Goal: Task Accomplishment & Management: Manage account settings

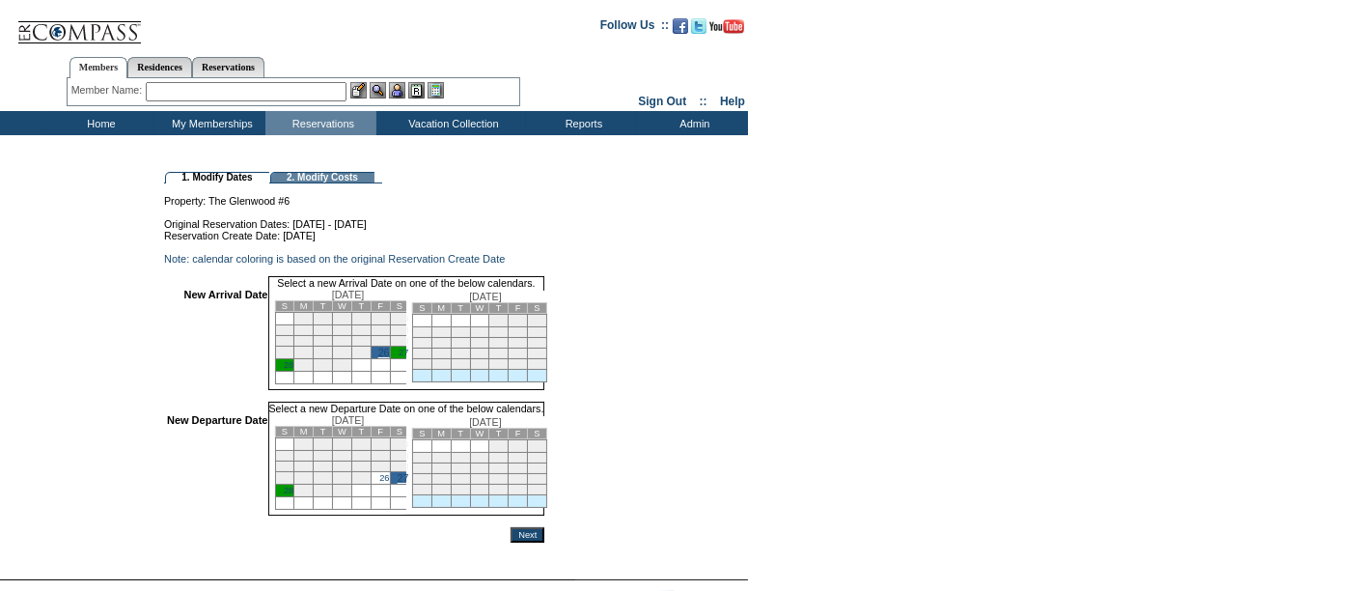
click at [544, 542] on input "Next" at bounding box center [528, 534] width 34 height 15
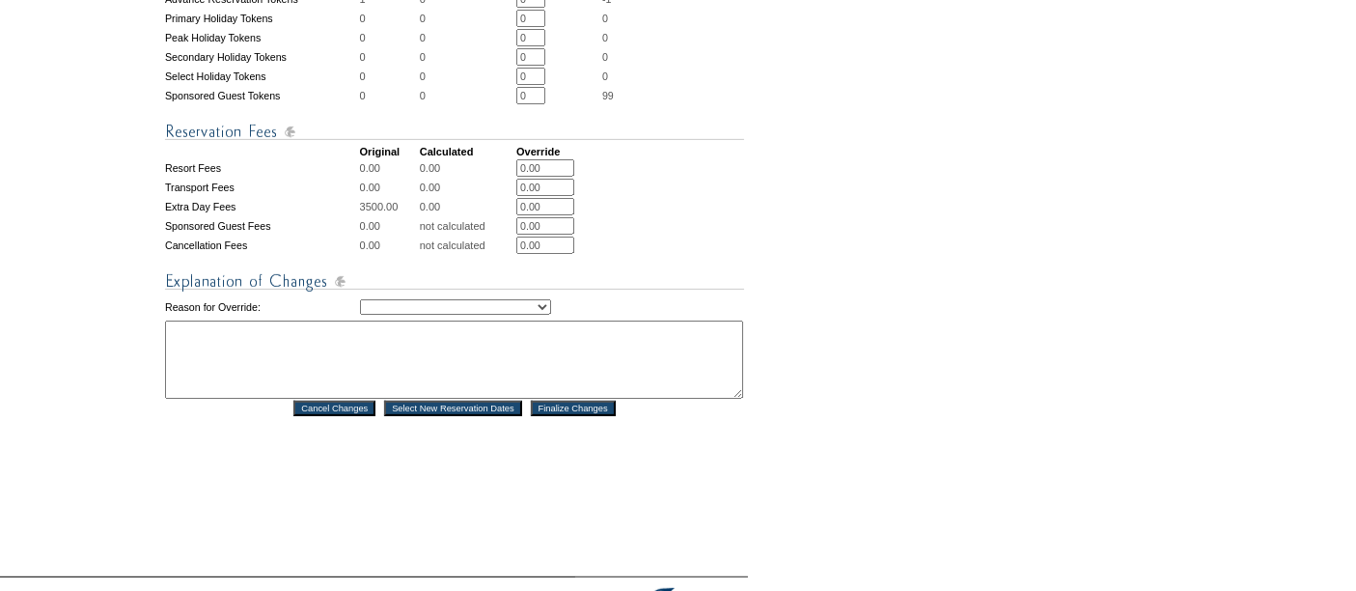
scroll to position [815, 0]
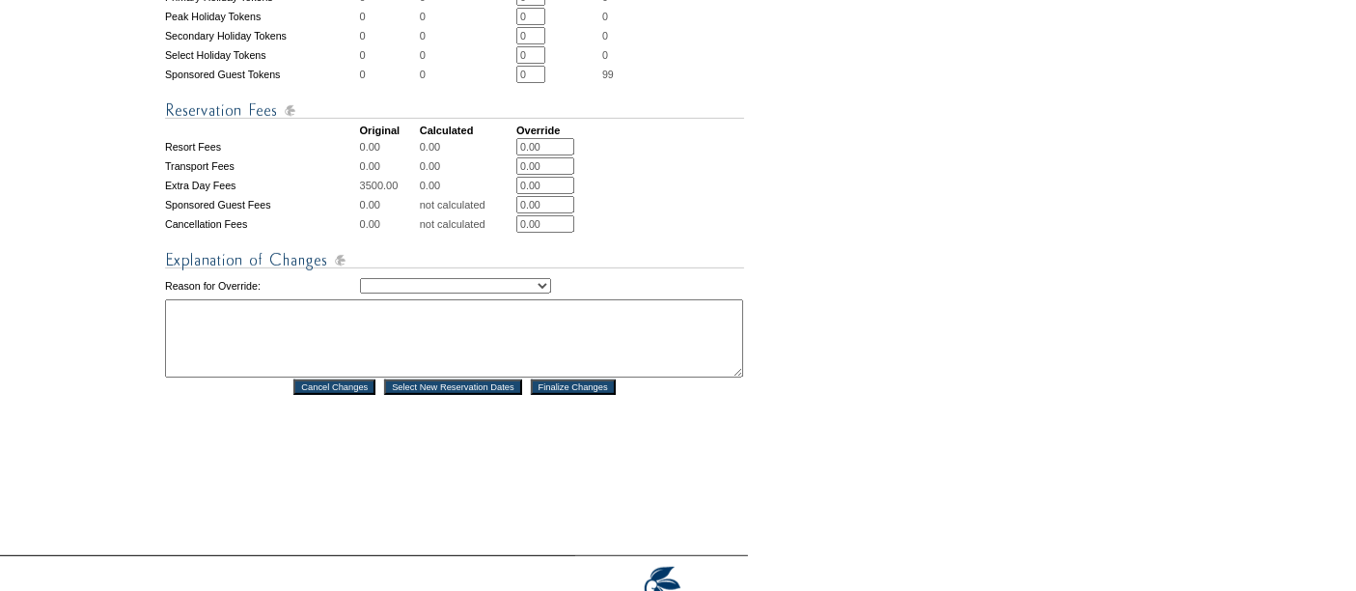
click at [390, 285] on select "Creating Continuous Stay Days Rebooked After Cancellation Editing Occupant Expe…" at bounding box center [455, 285] width 191 height 15
select select "1043"
click at [360, 278] on select "Creating Continuous Stay Days Rebooked After Cancellation Editing Occupant Expe…" at bounding box center [455, 285] width 191 height 15
click at [397, 343] on textarea at bounding box center [454, 338] width 578 height 78
type textarea "tv"
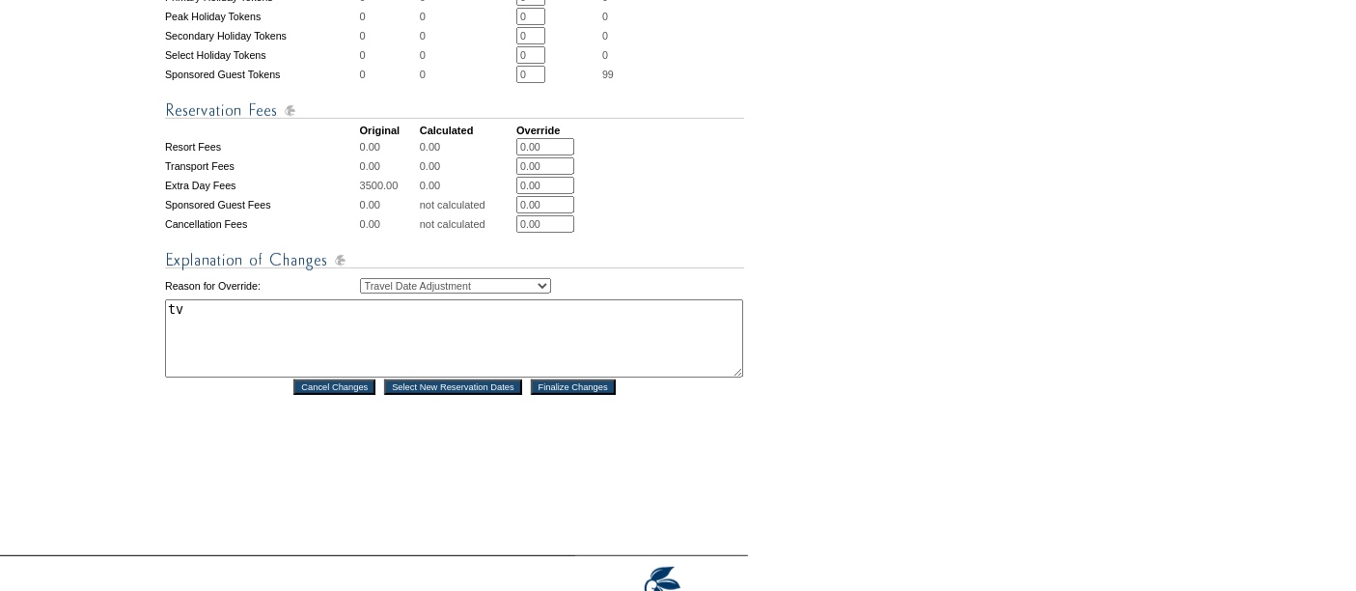
click at [559, 388] on input "Finalize Changes" at bounding box center [573, 386] width 85 height 15
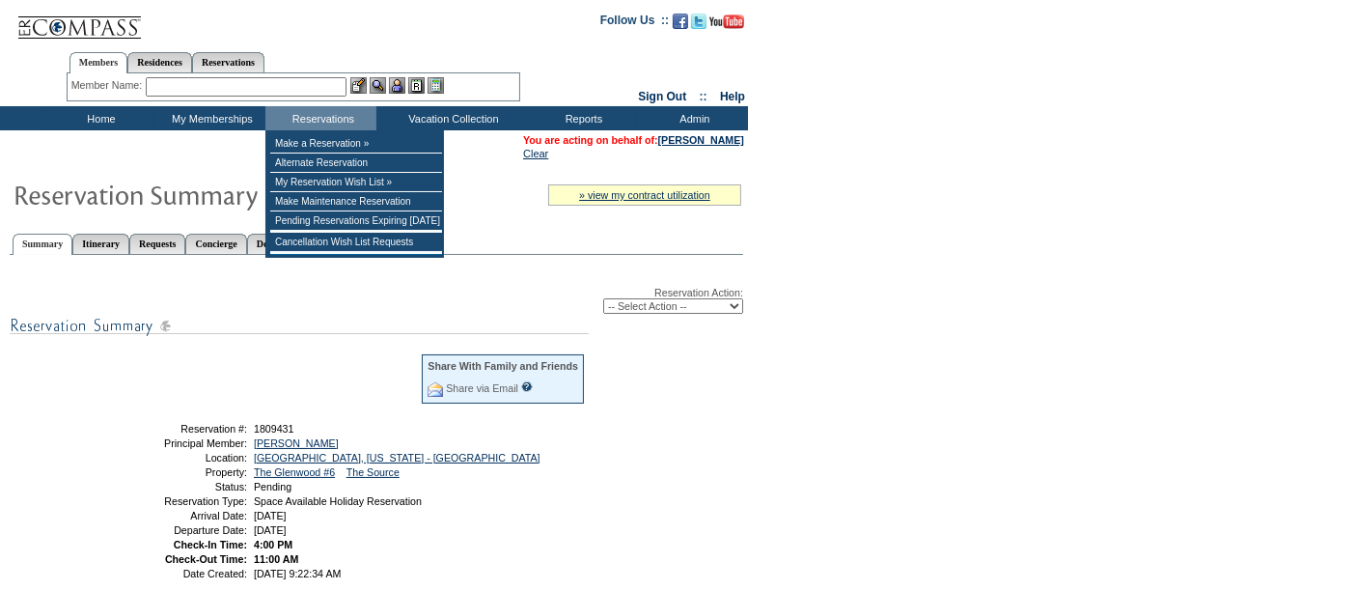
click at [309, 87] on input "text" at bounding box center [246, 86] width 201 height 19
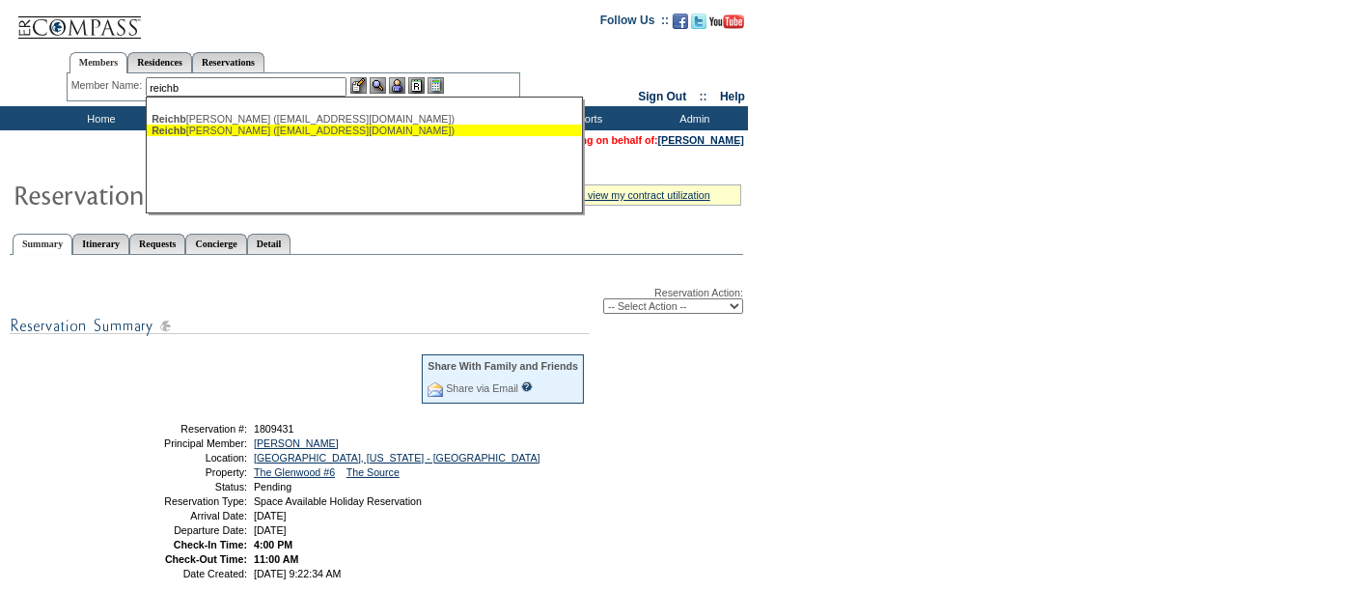
click at [264, 125] on div "Reichb ach, Michael (mreichbach@criticalsystemsllc.com)" at bounding box center [364, 131] width 425 height 12
type input "Reichbach, Michael (mreichbach@criticalsystemsllc.com)"
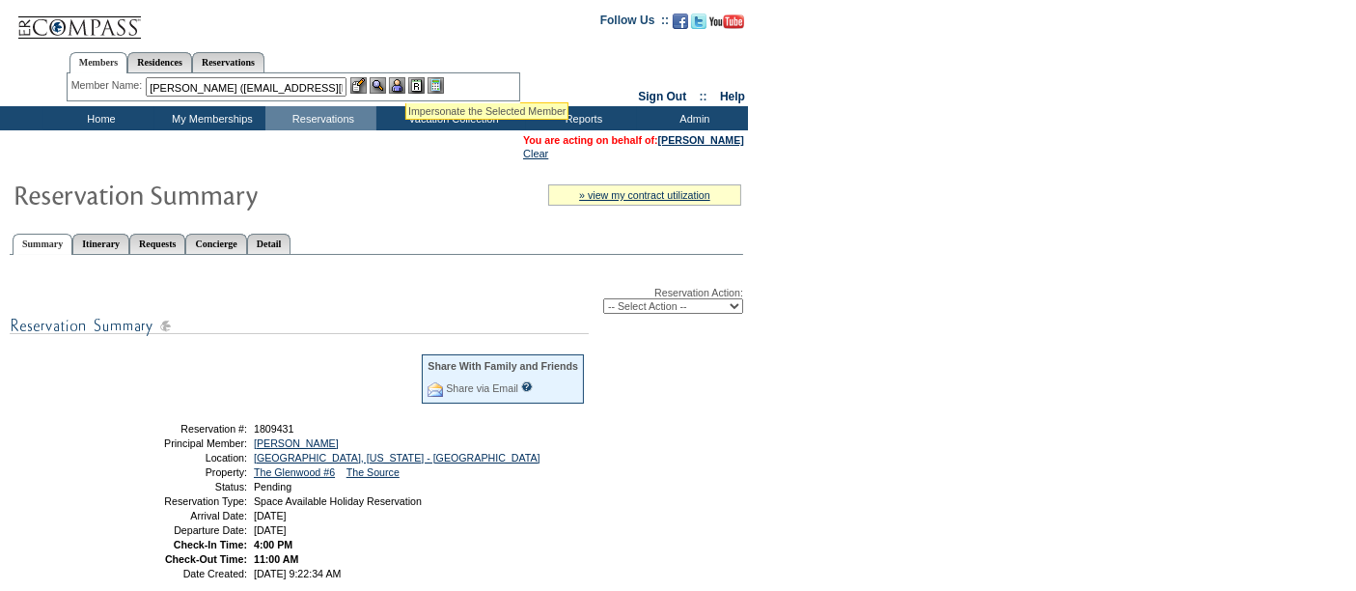
click at [401, 81] on img at bounding box center [397, 85] width 16 height 16
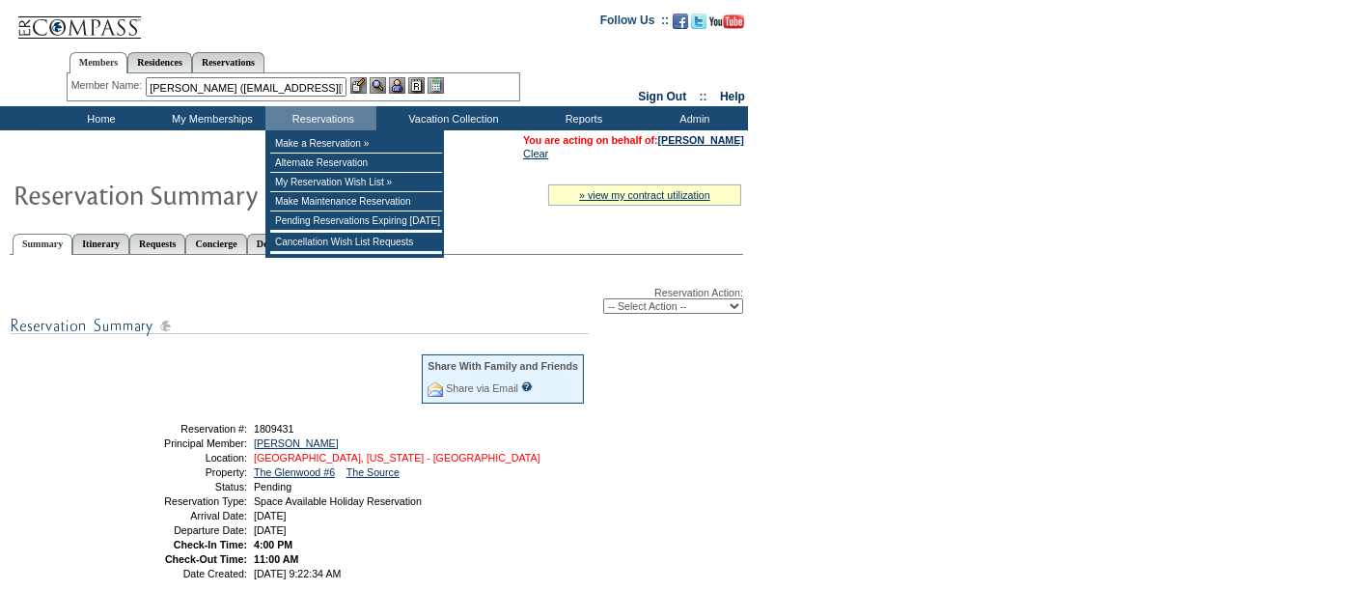
click at [361, 454] on link "[GEOGRAPHIC_DATA], [US_STATE] - [GEOGRAPHIC_DATA]" at bounding box center [397, 458] width 287 height 12
